Goal: Find specific page/section: Find specific page/section

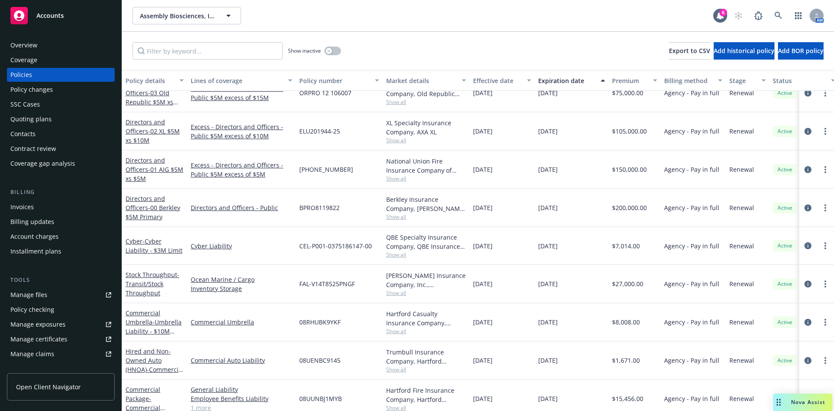
scroll to position [259, 0]
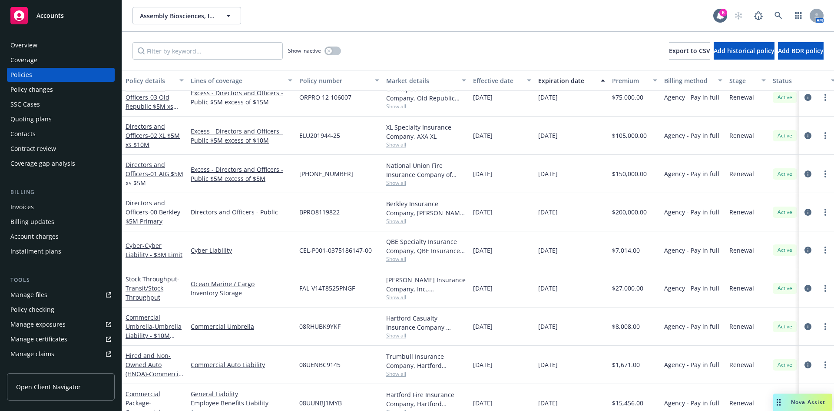
click at [152, 249] on div "Cyber - Cyber Liability - $3M Limit" at bounding box center [155, 250] width 58 height 18
click at [141, 245] on link "Cyber - Cyber Liability - $3M Limit" at bounding box center [154, 249] width 57 height 17
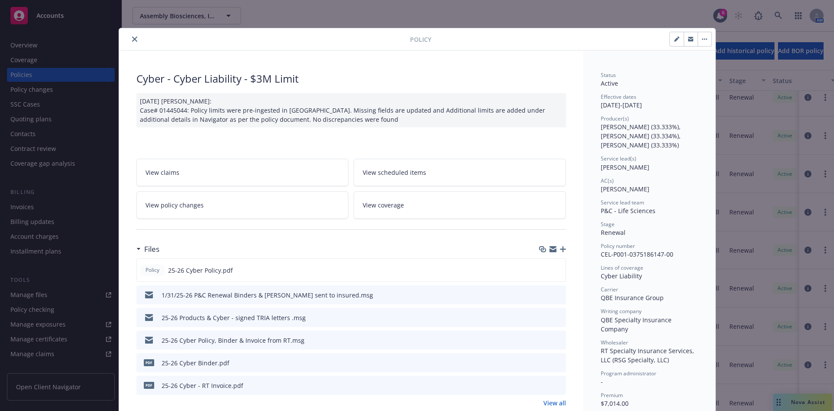
click at [132, 40] on icon "close" at bounding box center [134, 39] width 5 height 5
